Goal: Task Accomplishment & Management: Manage account settings

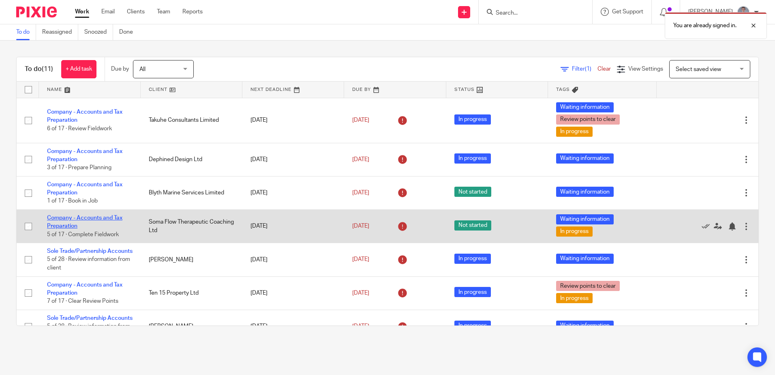
click at [90, 220] on link "Company - Accounts and Tax Preparation" at bounding box center [84, 222] width 75 height 14
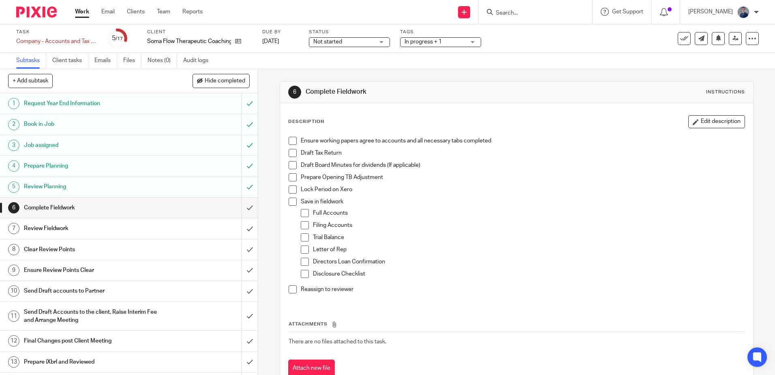
click at [356, 41] on span "Not started" at bounding box center [343, 42] width 61 height 9
click at [354, 66] on li "In progress" at bounding box center [350, 71] width 80 height 17
click at [421, 42] on span "In progress + 1" at bounding box center [423, 42] width 37 height 6
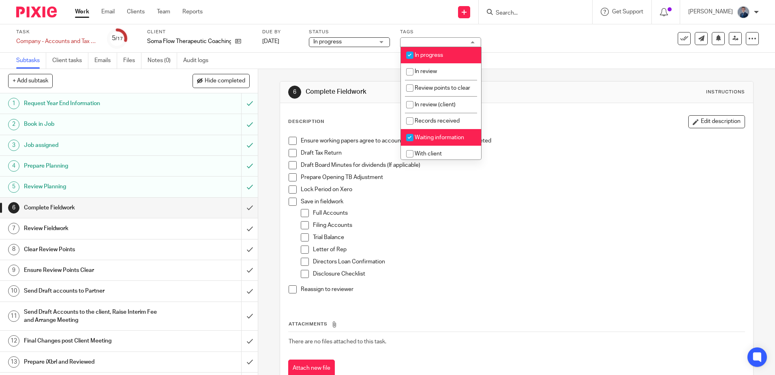
click at [422, 140] on span "Waiting information" at bounding box center [439, 138] width 49 height 6
checkbox input "false"
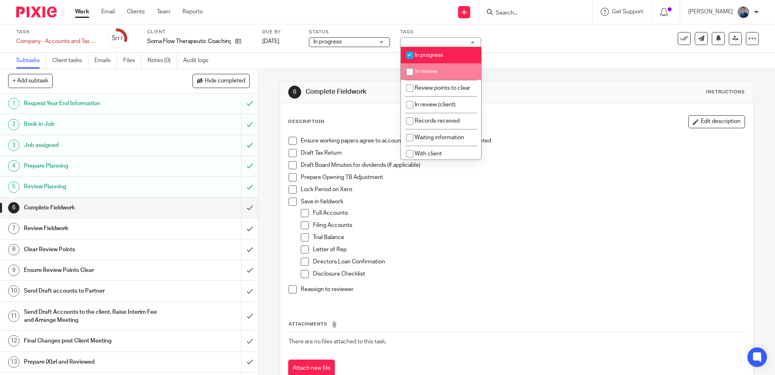
click at [422, 71] on span "In review" at bounding box center [426, 72] width 22 height 6
checkbox input "true"
click at [402, 199] on p "Save in fieldwork" at bounding box center [523, 201] width 444 height 8
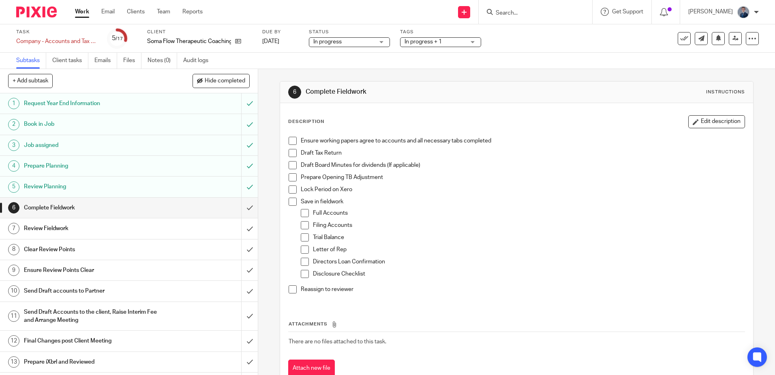
click at [289, 142] on span at bounding box center [293, 141] width 8 height 8
click at [290, 151] on span at bounding box center [293, 153] width 8 height 8
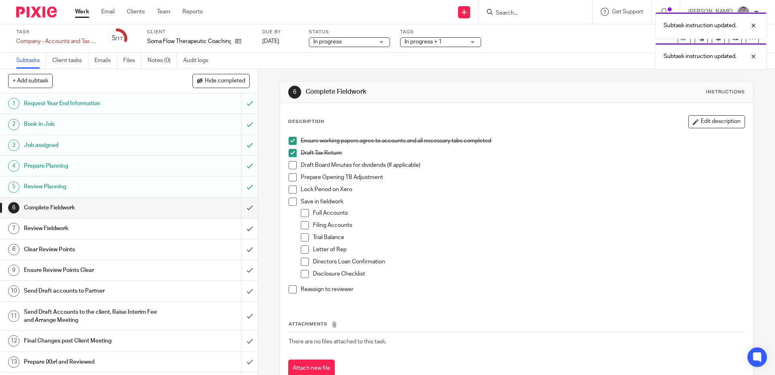
click at [291, 188] on span at bounding box center [293, 189] width 8 height 8
click at [290, 203] on span at bounding box center [293, 201] width 8 height 8
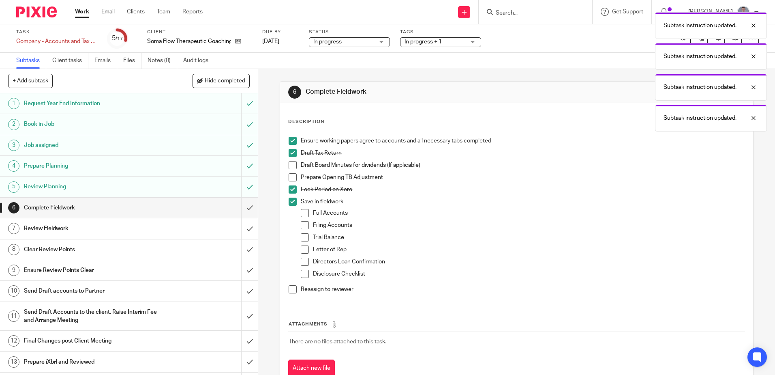
click at [301, 214] on span at bounding box center [305, 213] width 8 height 8
click at [304, 230] on li "Filing Accounts" at bounding box center [523, 227] width 444 height 12
click at [302, 227] on span at bounding box center [305, 225] width 8 height 8
click at [302, 238] on span at bounding box center [305, 237] width 8 height 8
click at [301, 249] on span at bounding box center [305, 249] width 8 height 8
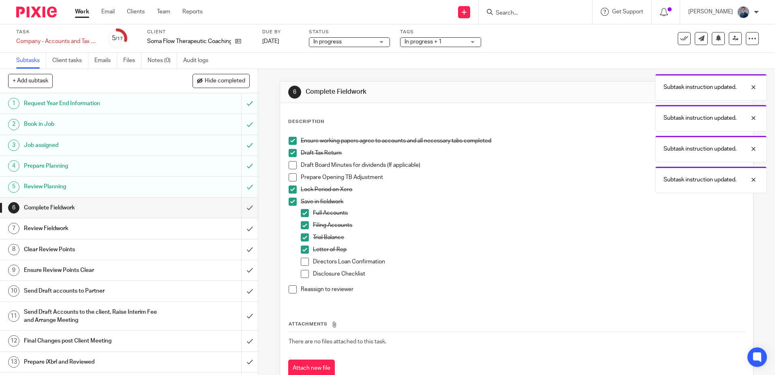
click at [301, 262] on span at bounding box center [305, 261] width 8 height 8
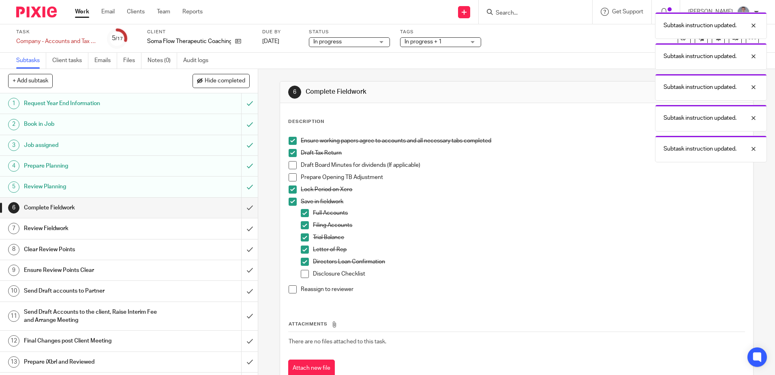
click at [290, 290] on span at bounding box center [293, 289] width 8 height 8
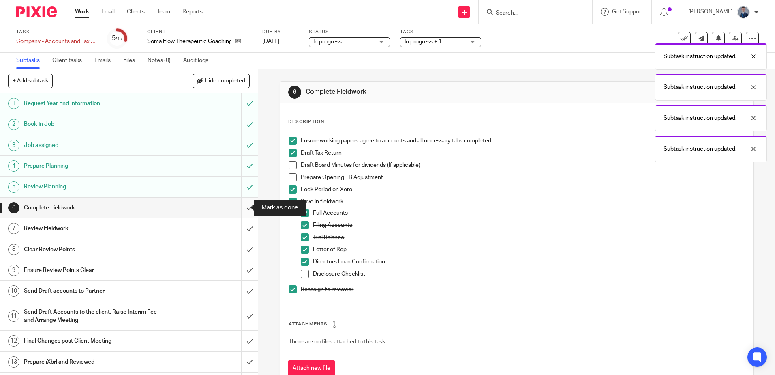
click at [242, 210] on input "submit" at bounding box center [129, 207] width 258 height 20
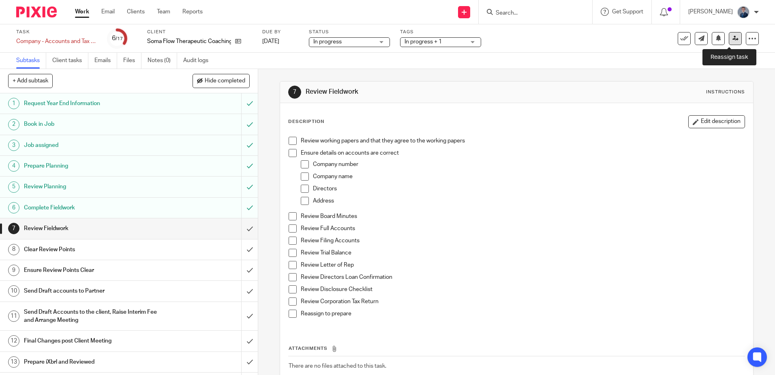
click at [733, 41] on icon at bounding box center [736, 38] width 6 height 6
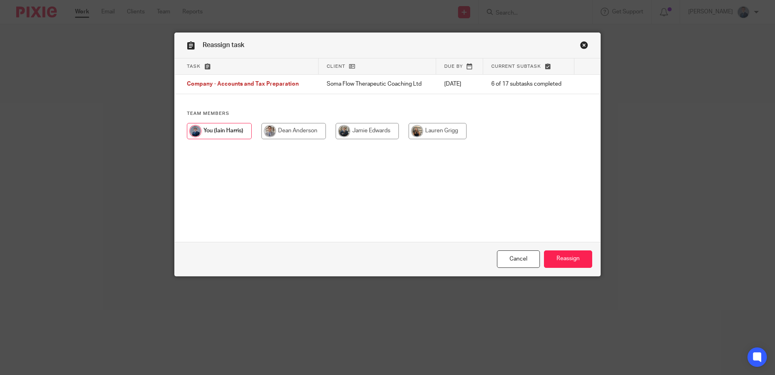
click at [287, 127] on input "radio" at bounding box center [293, 131] width 64 height 16
radio input "true"
click at [564, 256] on input "Reassign" at bounding box center [568, 258] width 48 height 17
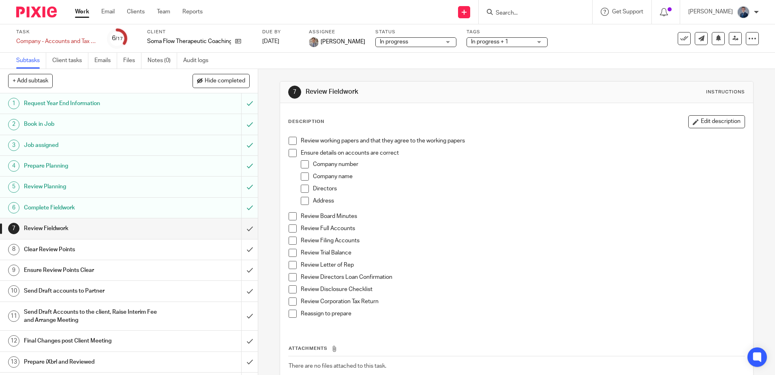
click at [84, 10] on link "Work" at bounding box center [82, 12] width 14 height 8
